Goal: Task Accomplishment & Management: Manage account settings

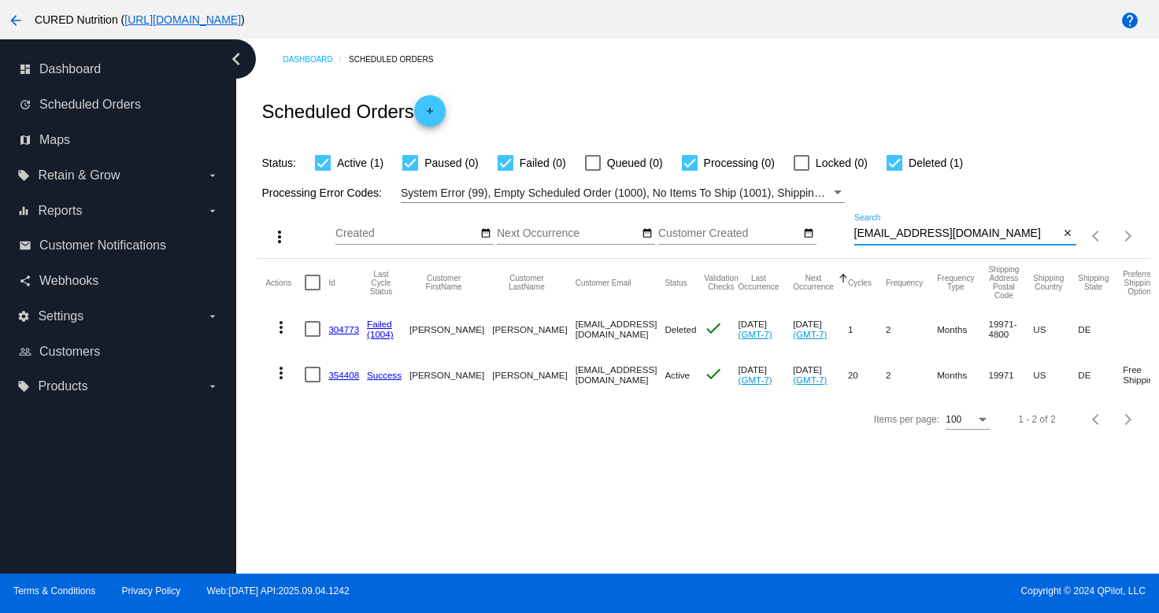
click at [978, 240] on input "[EMAIL_ADDRESS][DOMAIN_NAME]" at bounding box center [956, 233] width 205 height 13
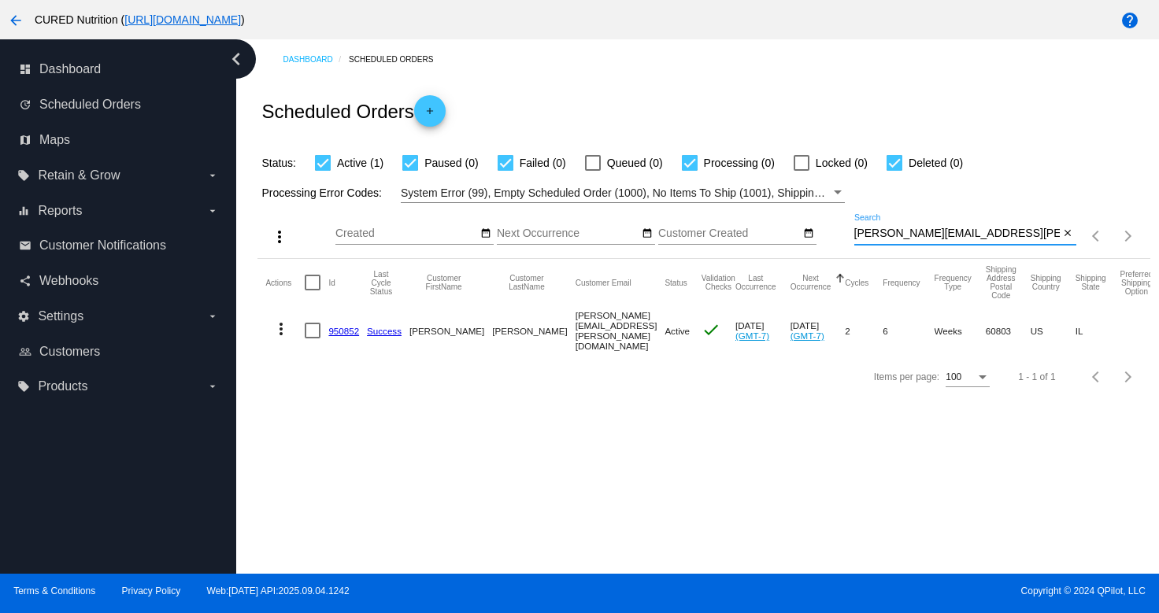
type input "[PERSON_NAME][EMAIL_ADDRESS][PERSON_NAME][DOMAIN_NAME]"
click at [343, 331] on link "950852" at bounding box center [343, 331] width 31 height 10
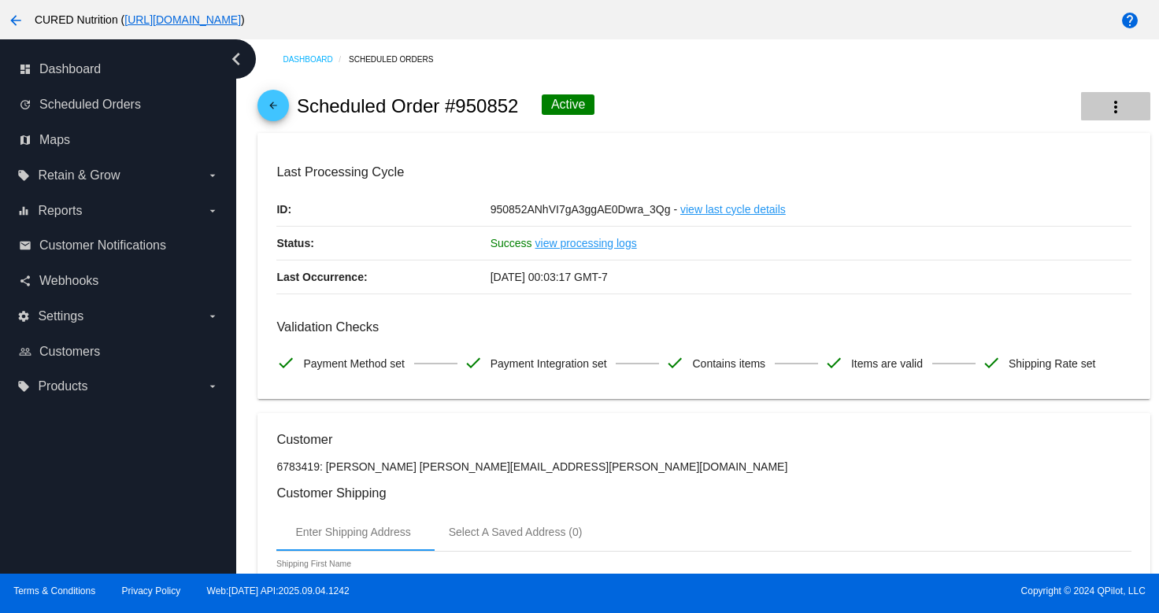
click at [1114, 113] on mat-icon "more_vert" at bounding box center [1115, 107] width 19 height 19
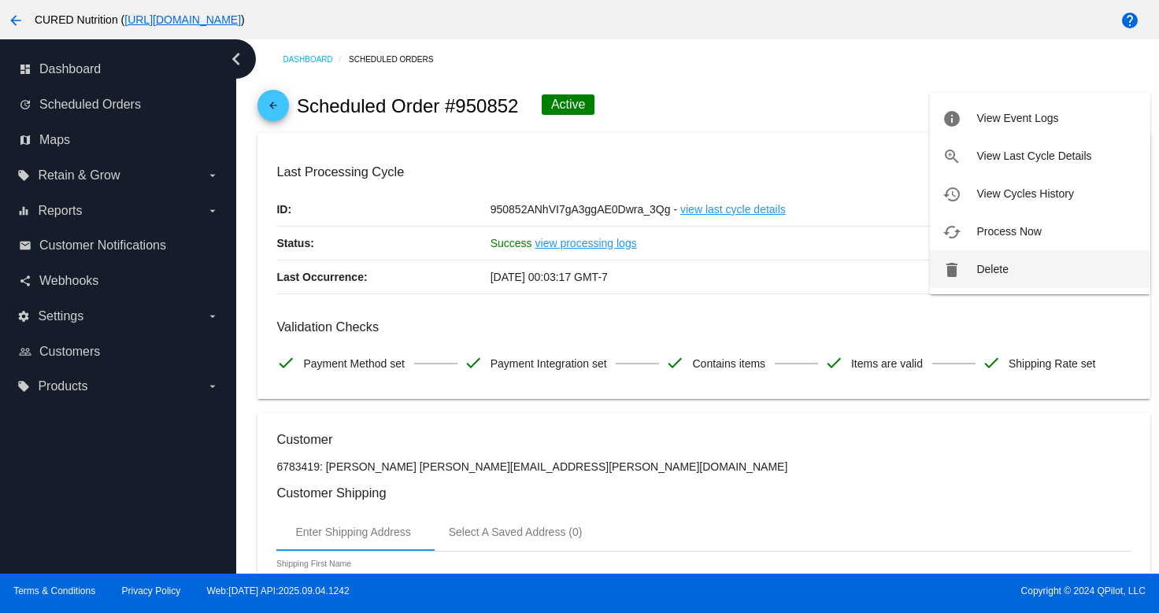
click at [992, 263] on span "Delete" at bounding box center [991, 269] width 31 height 13
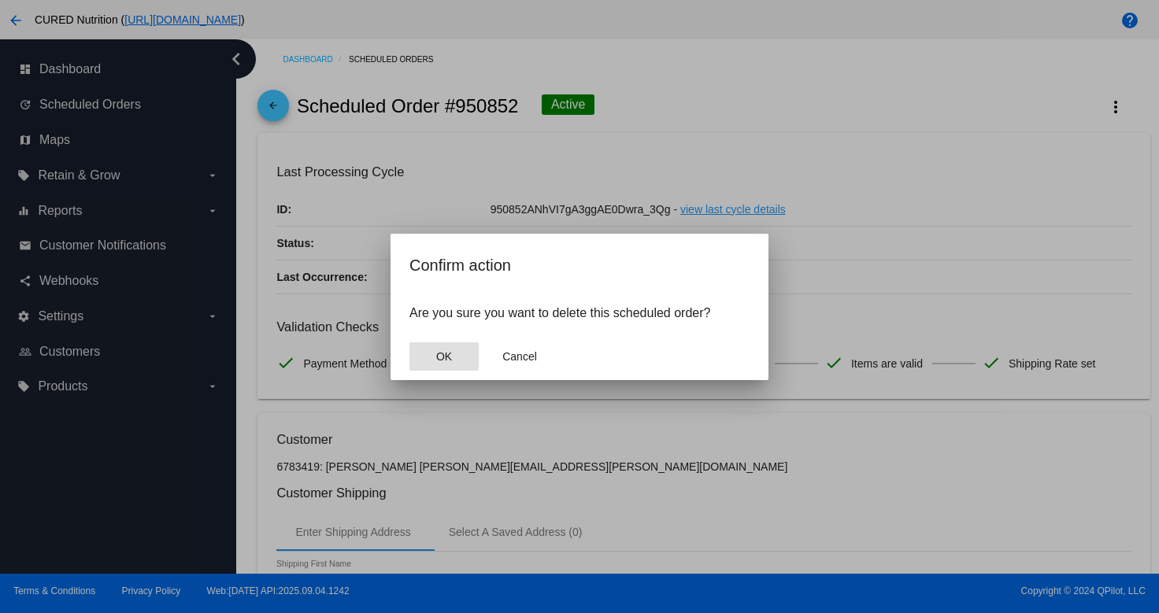
click at [437, 347] on button "OK" at bounding box center [443, 356] width 69 height 28
